Goal: Task Accomplishment & Management: Manage account settings

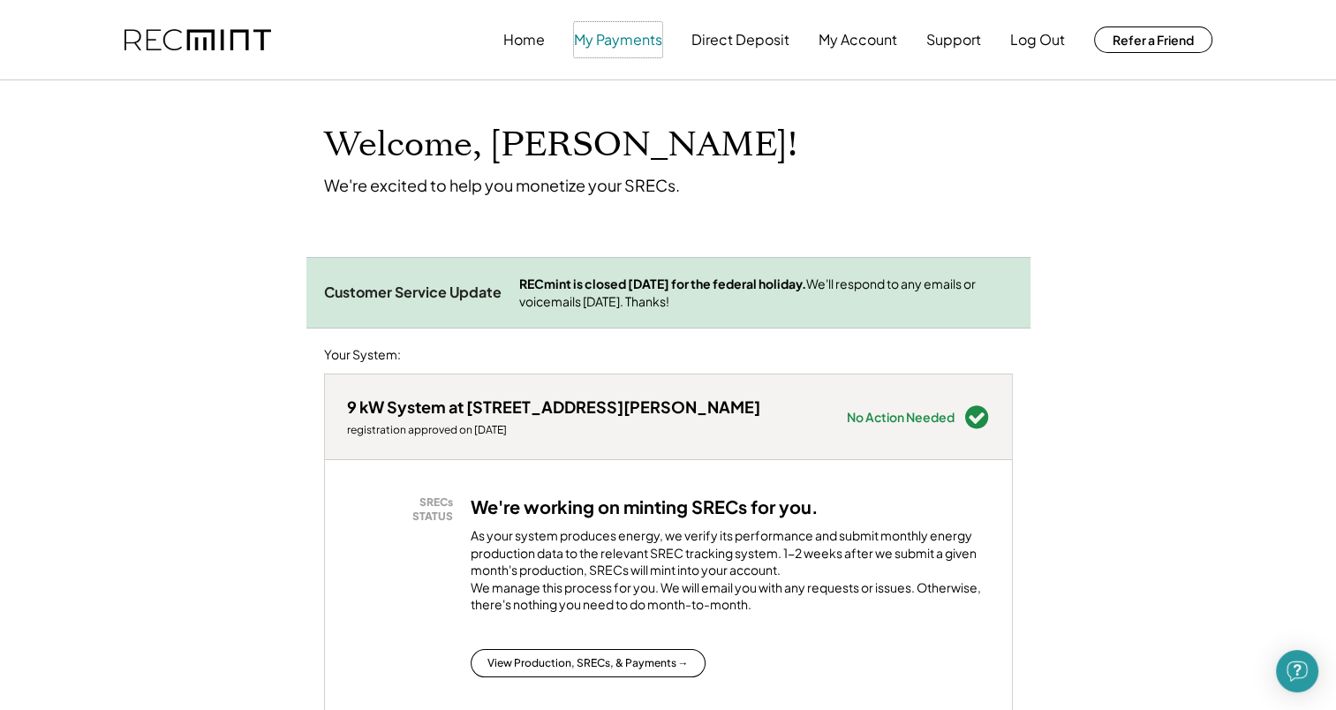
click at [633, 46] on button "My Payments" at bounding box center [618, 39] width 88 height 35
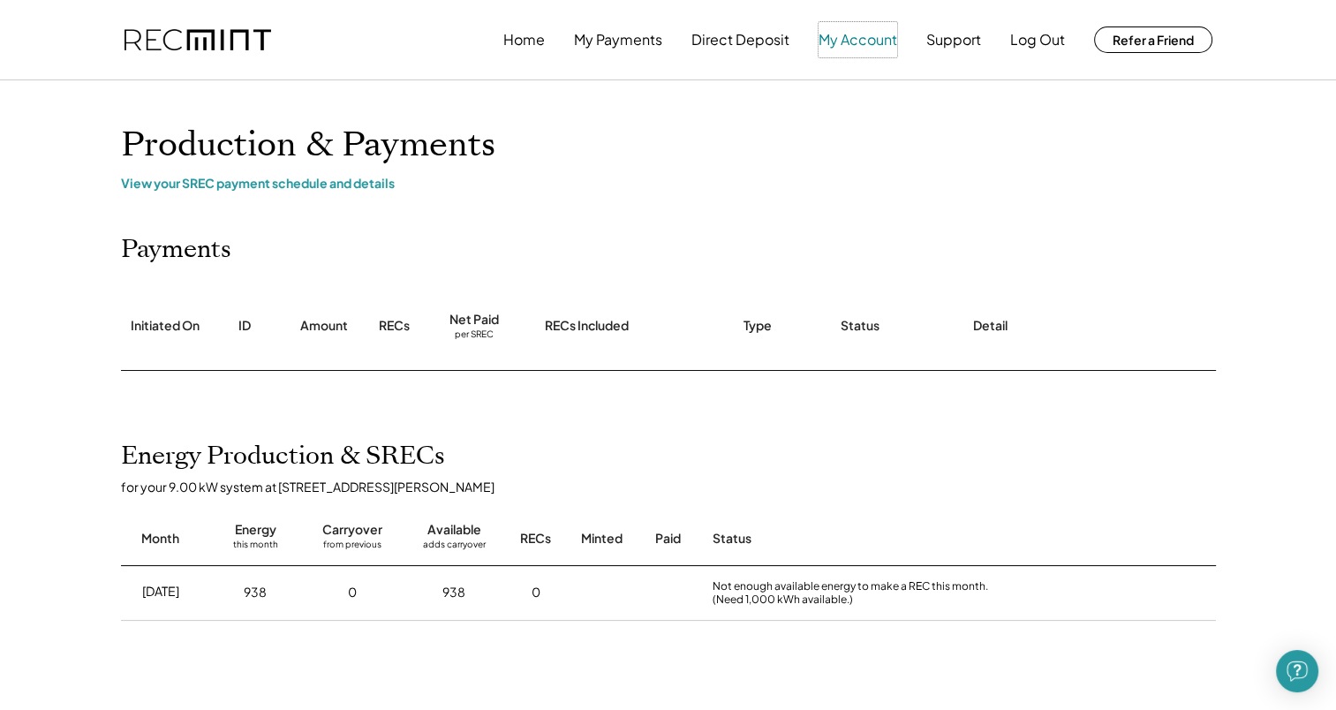
click at [853, 42] on button "My Account" at bounding box center [857, 39] width 79 height 35
